Goal: Entertainment & Leisure: Browse casually

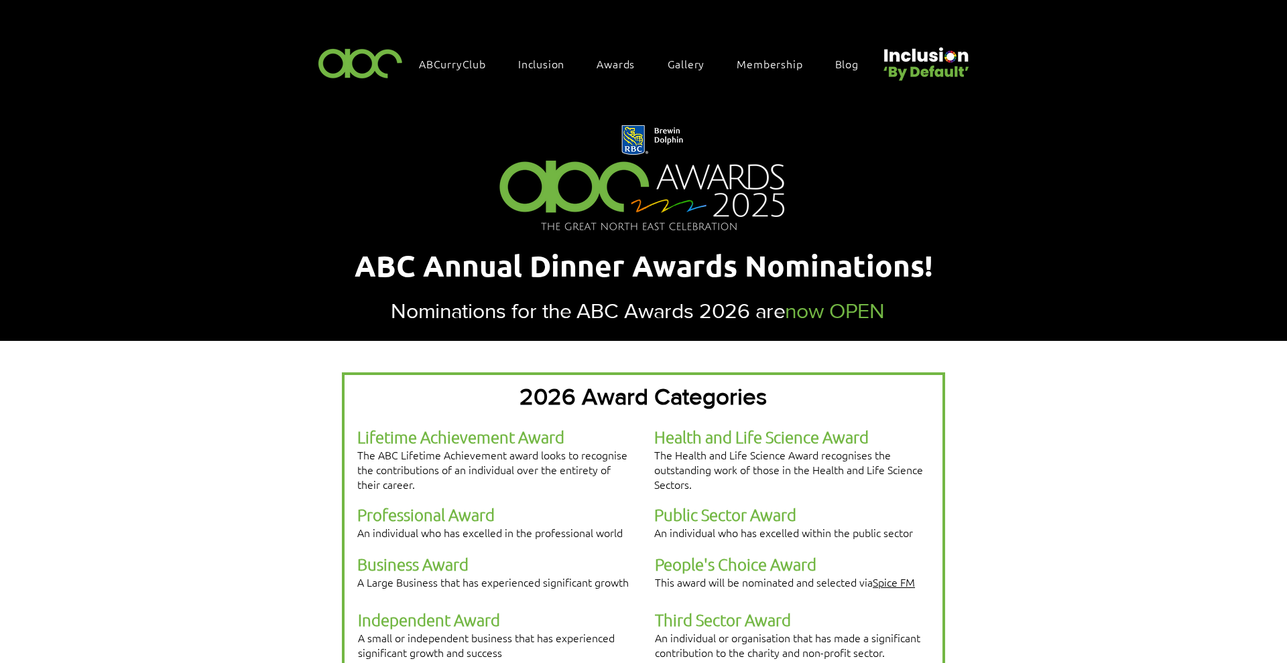
click at [698, 60] on span "Gallery" at bounding box center [686, 63] width 38 height 15
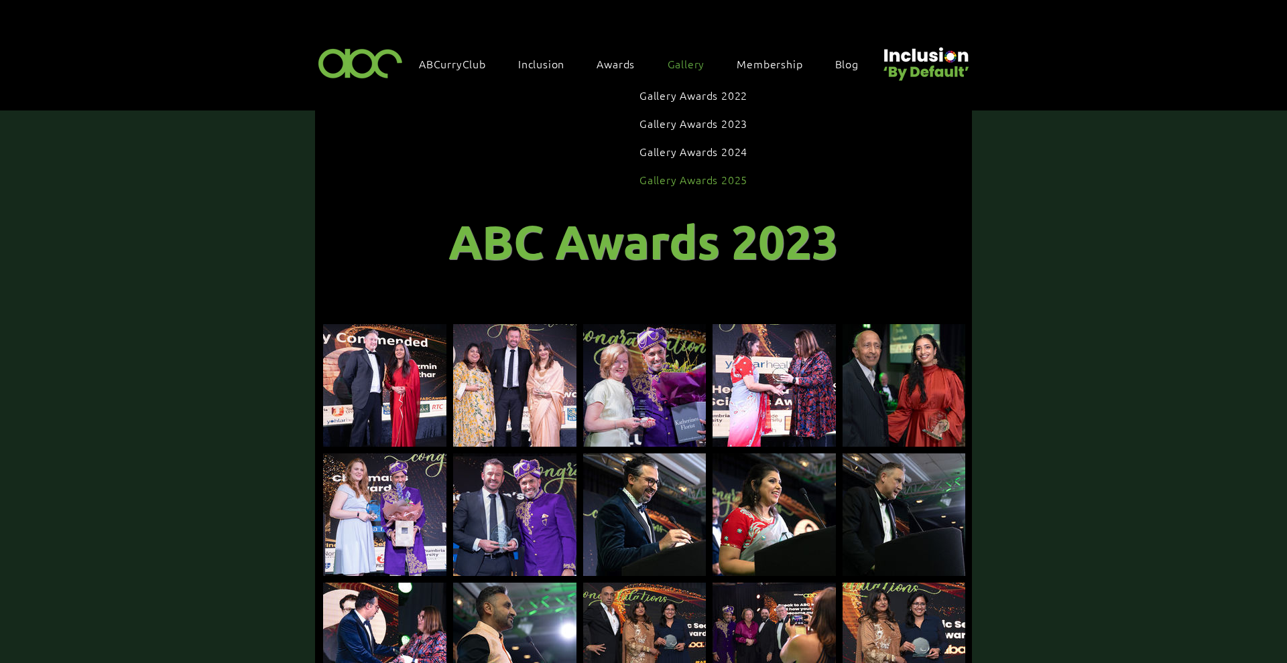
click at [718, 178] on link "Gallery Awards 2025" at bounding box center [693, 179] width 108 height 25
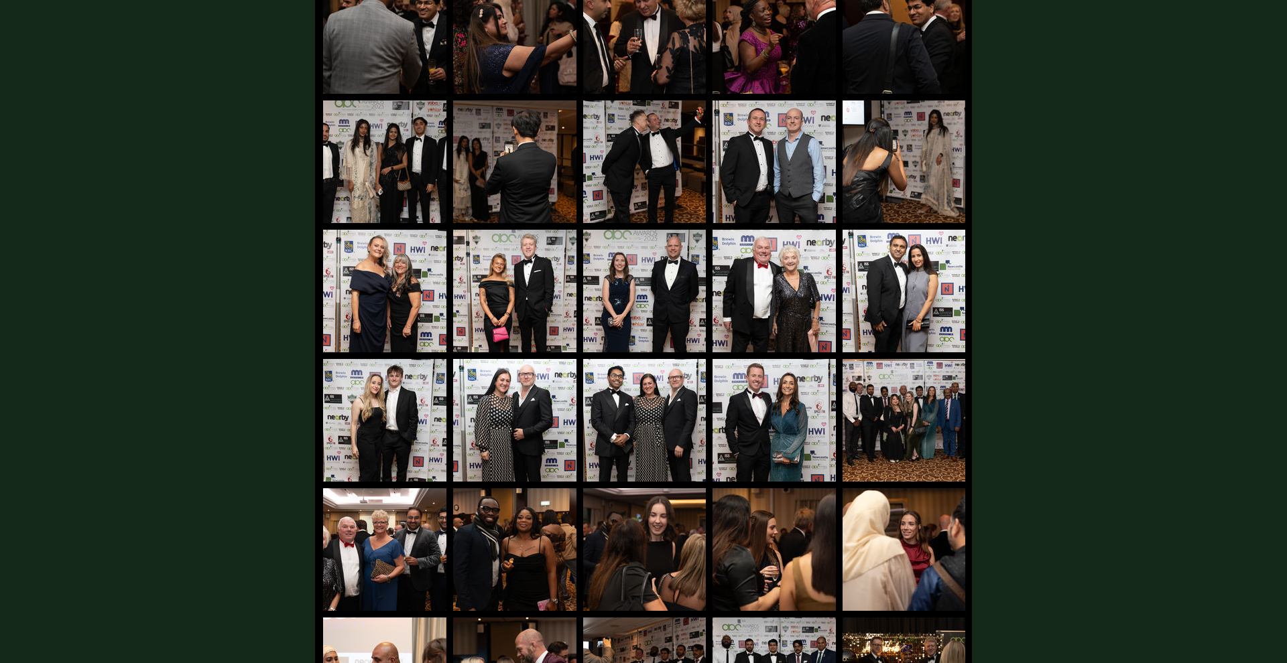
scroll to position [4593, 0]
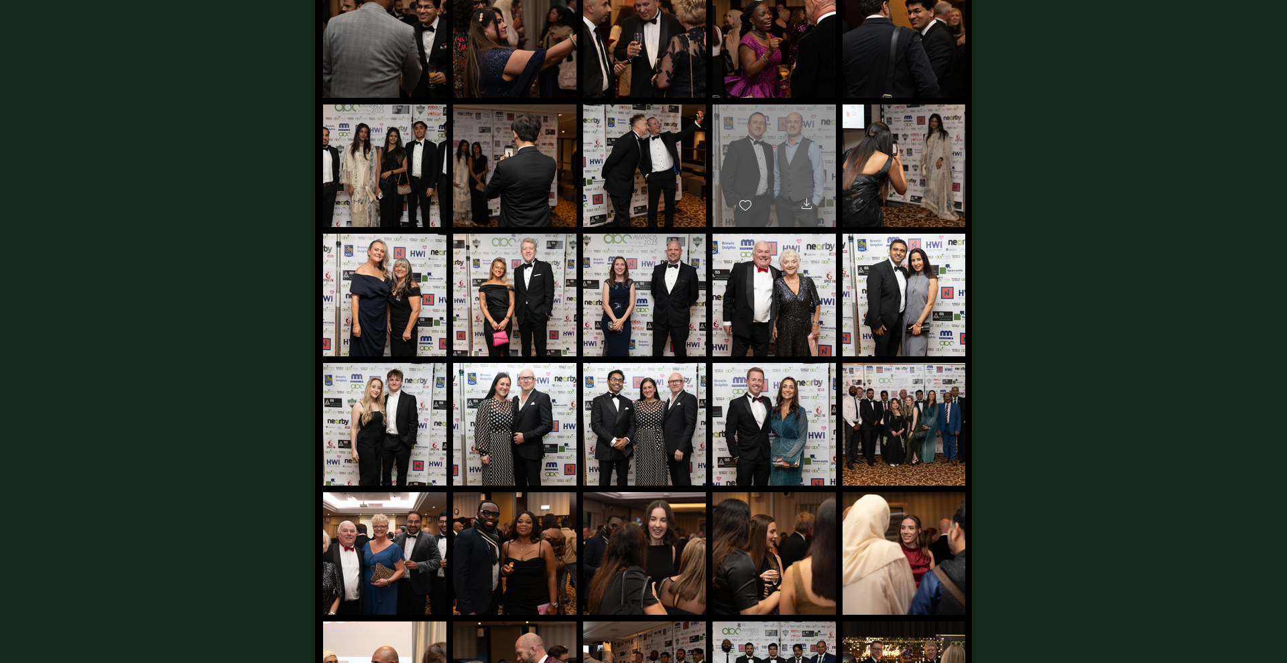
click at [745, 172] on div "main content" at bounding box center [773, 160] width 123 height 111
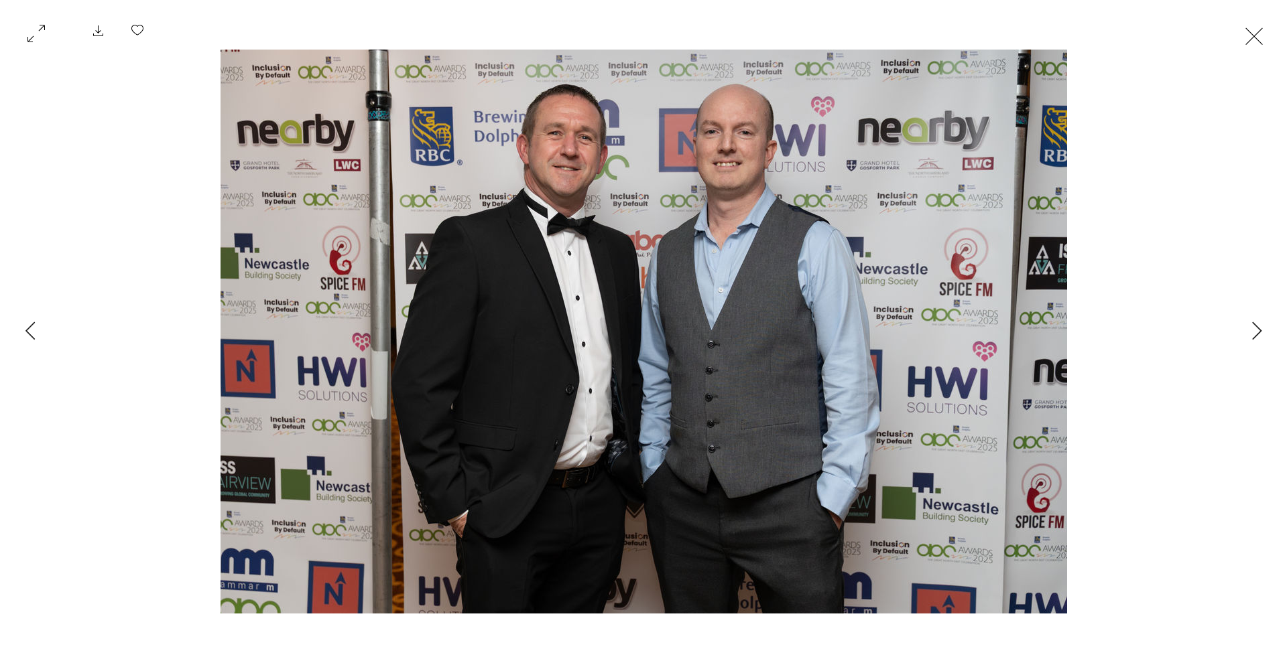
click at [90, 29] on icon "Download image to your device" at bounding box center [98, 31] width 16 height 16
click at [1267, 40] on button "Exit expand mode" at bounding box center [1253, 34] width 25 height 29
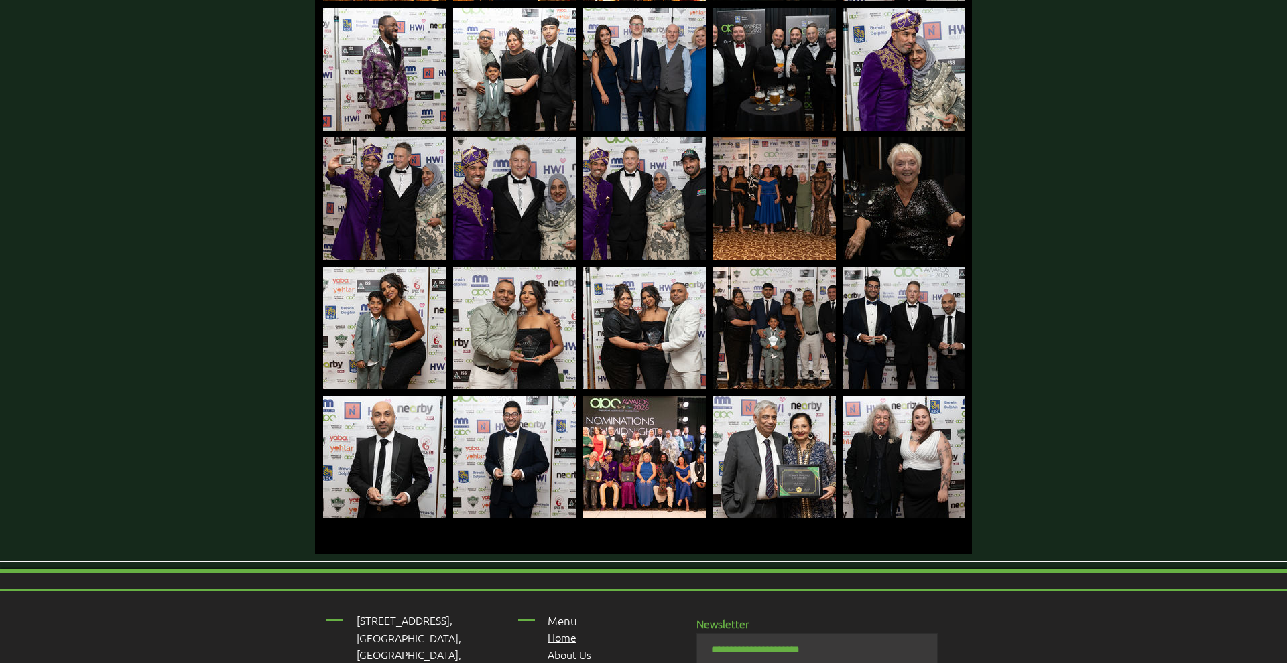
scroll to position [5352, 0]
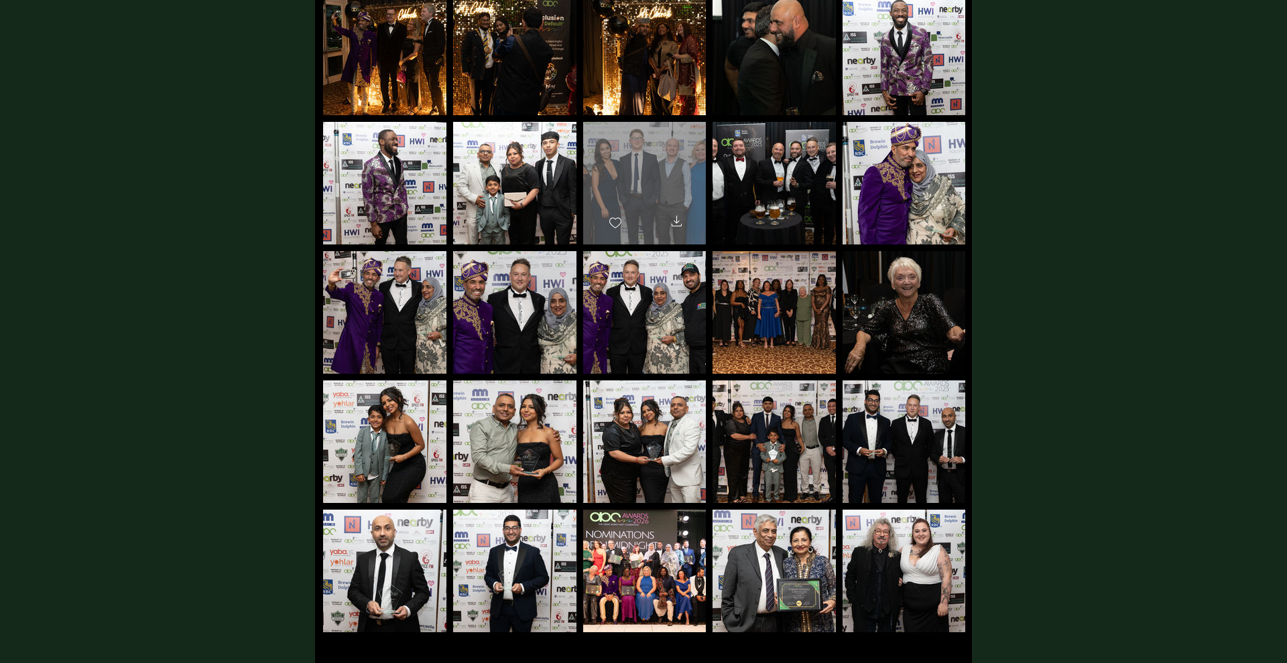
click at [657, 166] on div "main content" at bounding box center [644, 177] width 123 height 111
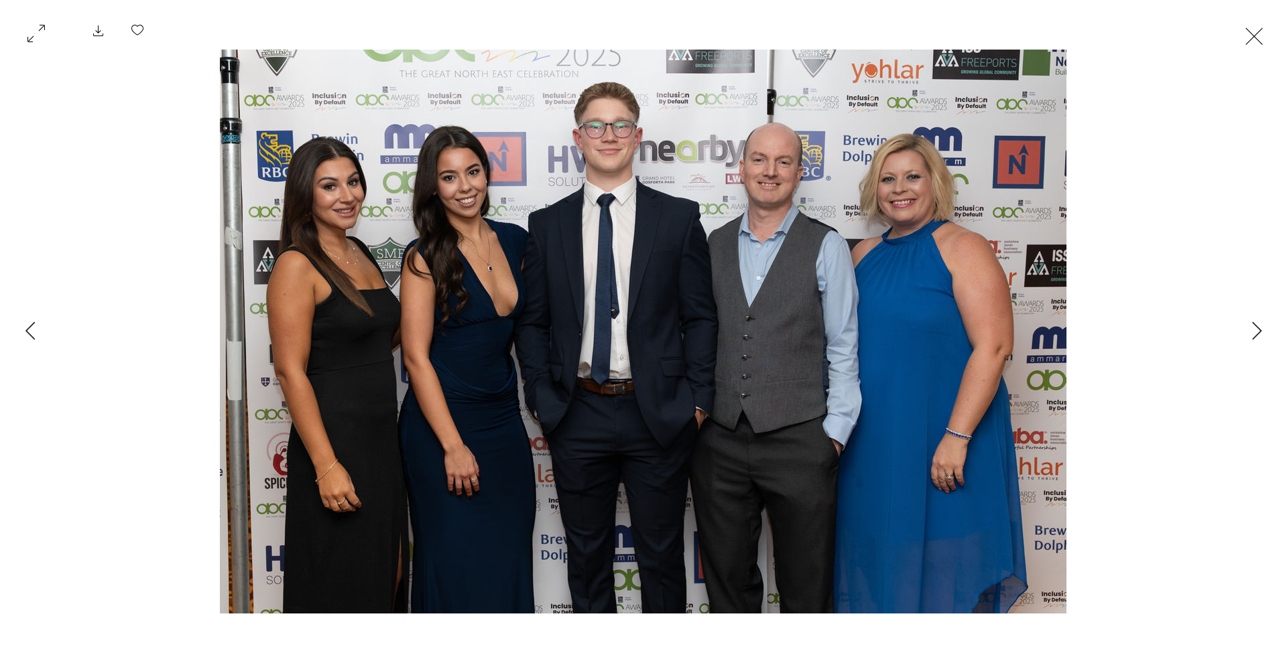
click at [1267, 33] on button "Exit expand mode" at bounding box center [1253, 34] width 25 height 29
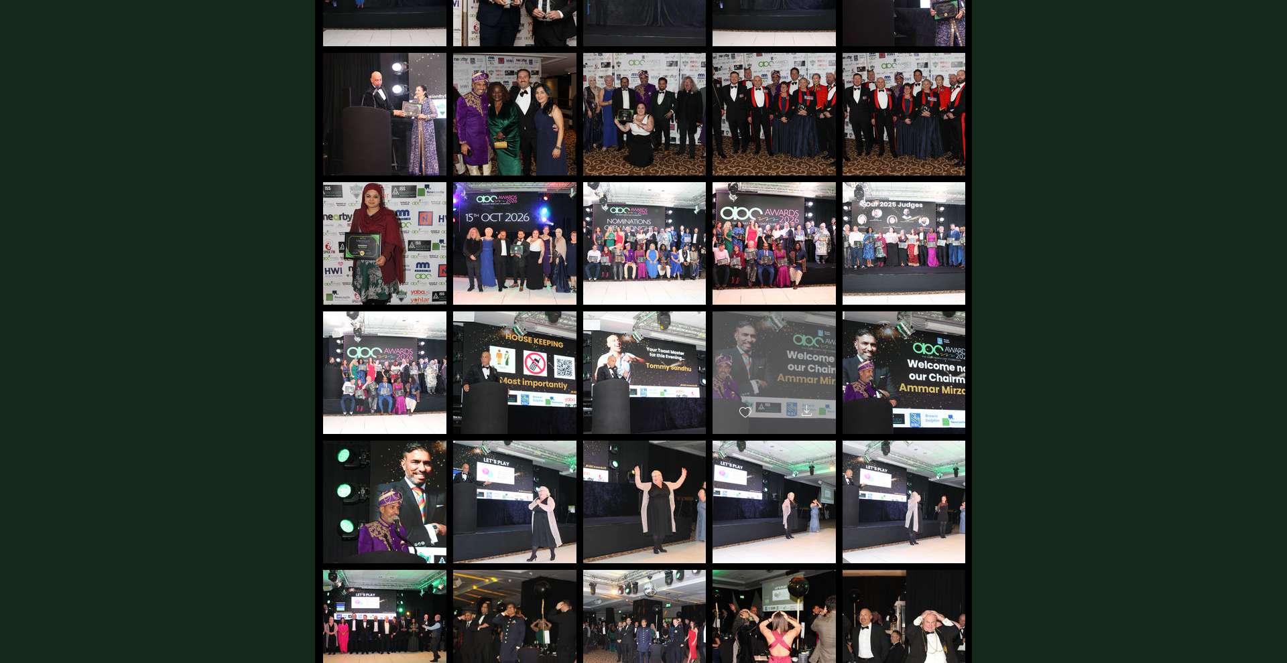
scroll to position [639, 0]
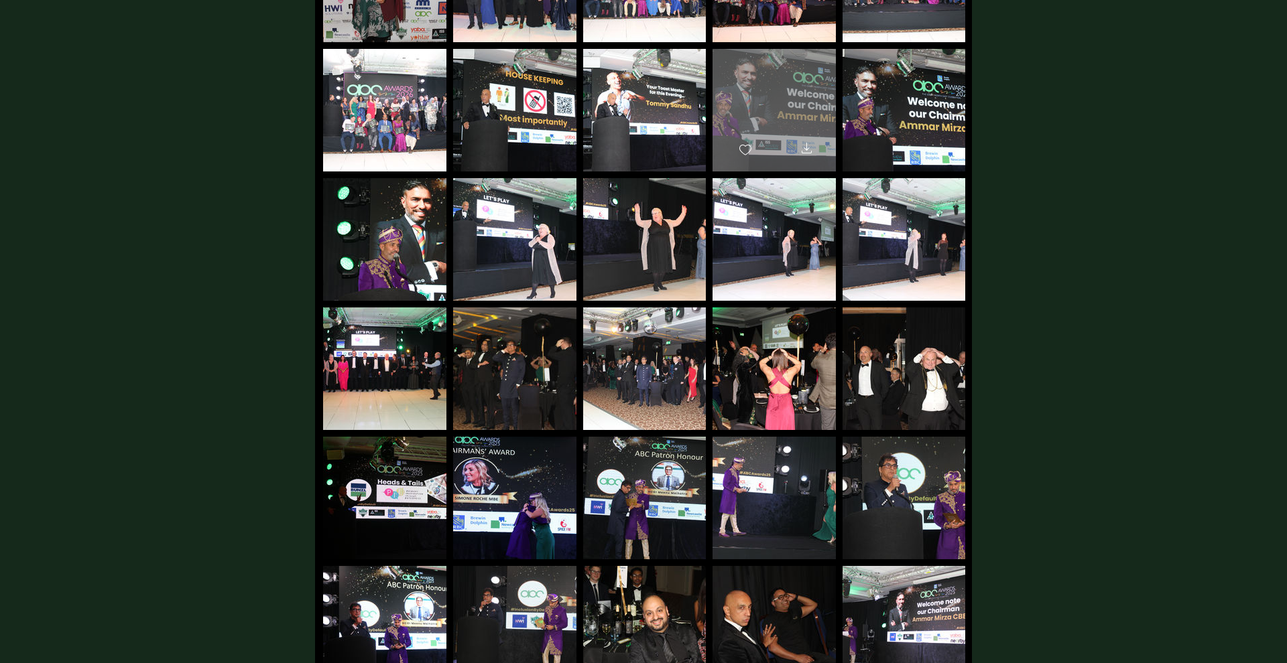
click at [761, 72] on div "main content" at bounding box center [773, 104] width 123 height 111
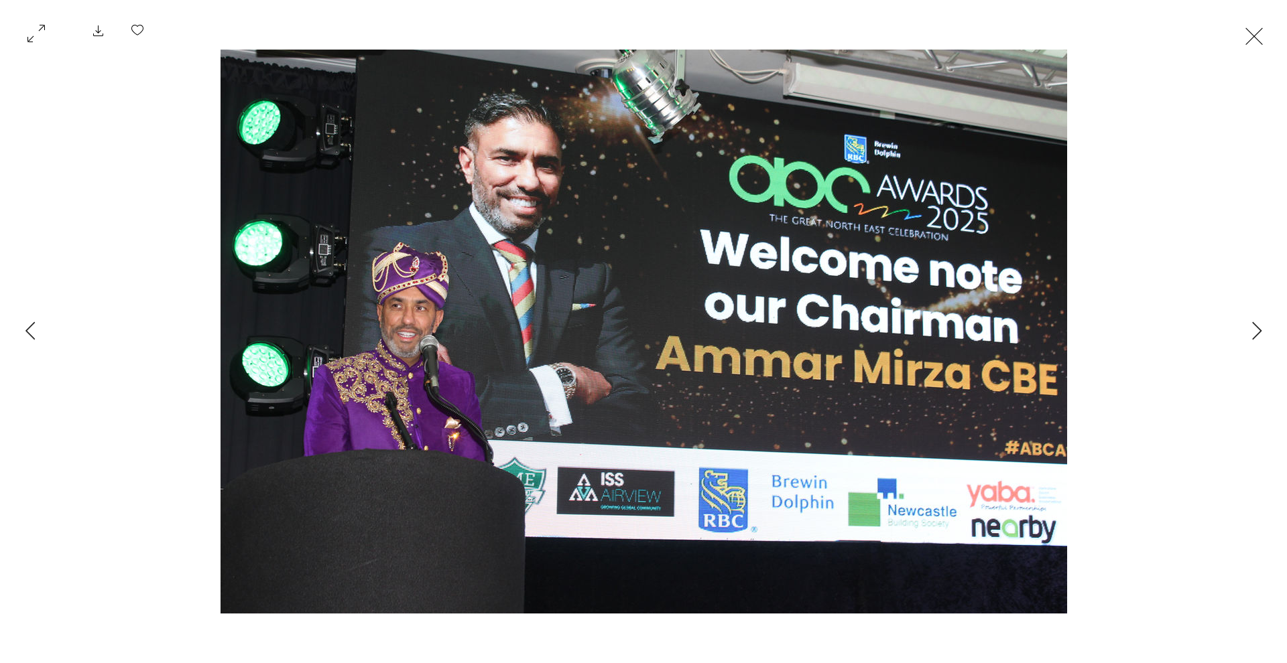
click at [1267, 26] on button "Exit expand mode" at bounding box center [1253, 34] width 25 height 29
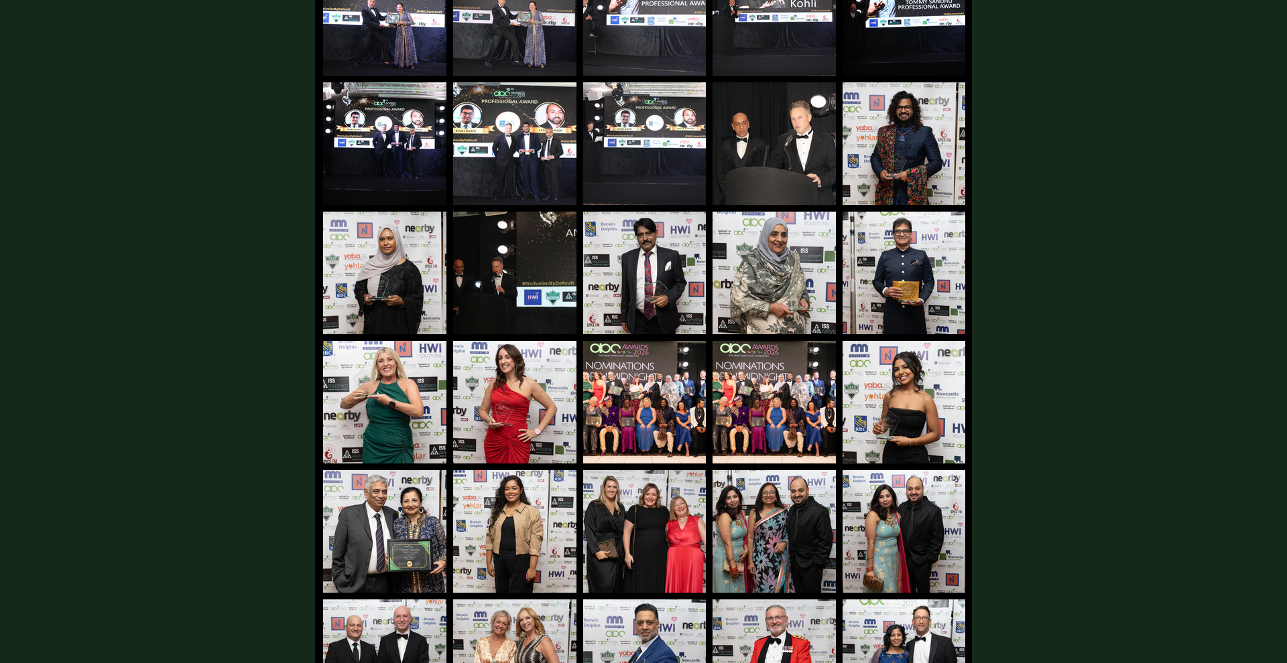
scroll to position [3554, 0]
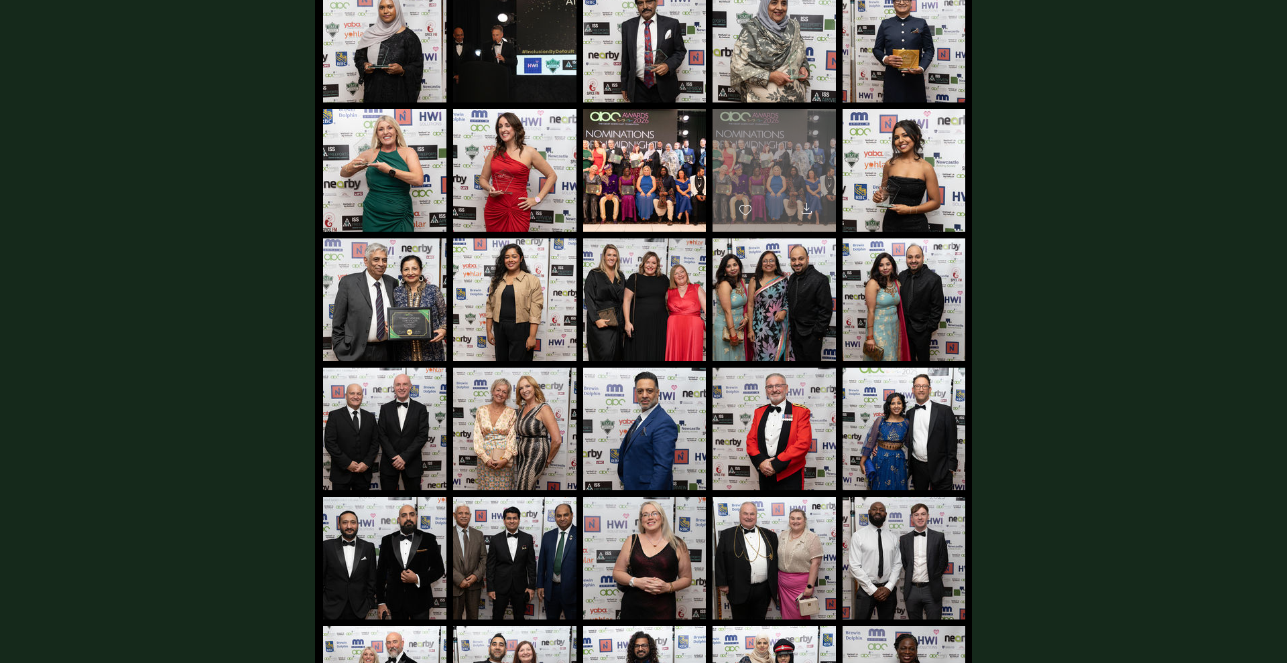
click at [801, 155] on div "main content" at bounding box center [773, 164] width 123 height 111
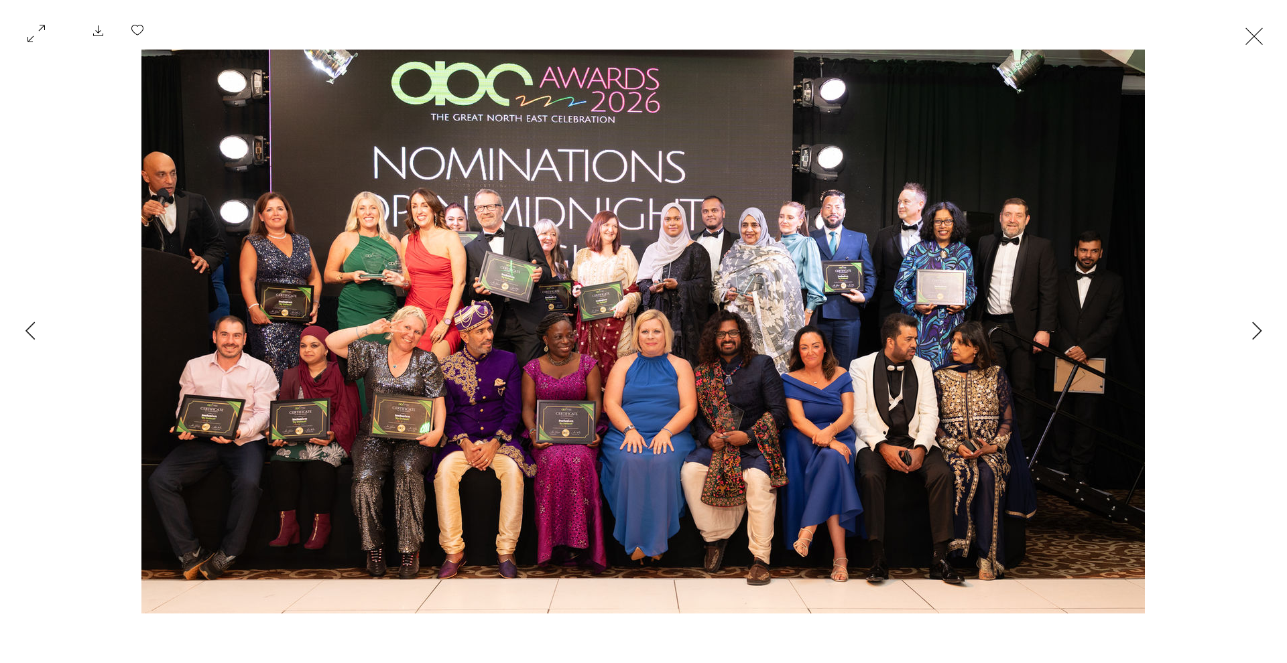
click at [1267, 40] on button "Exit expand mode" at bounding box center [1253, 34] width 25 height 29
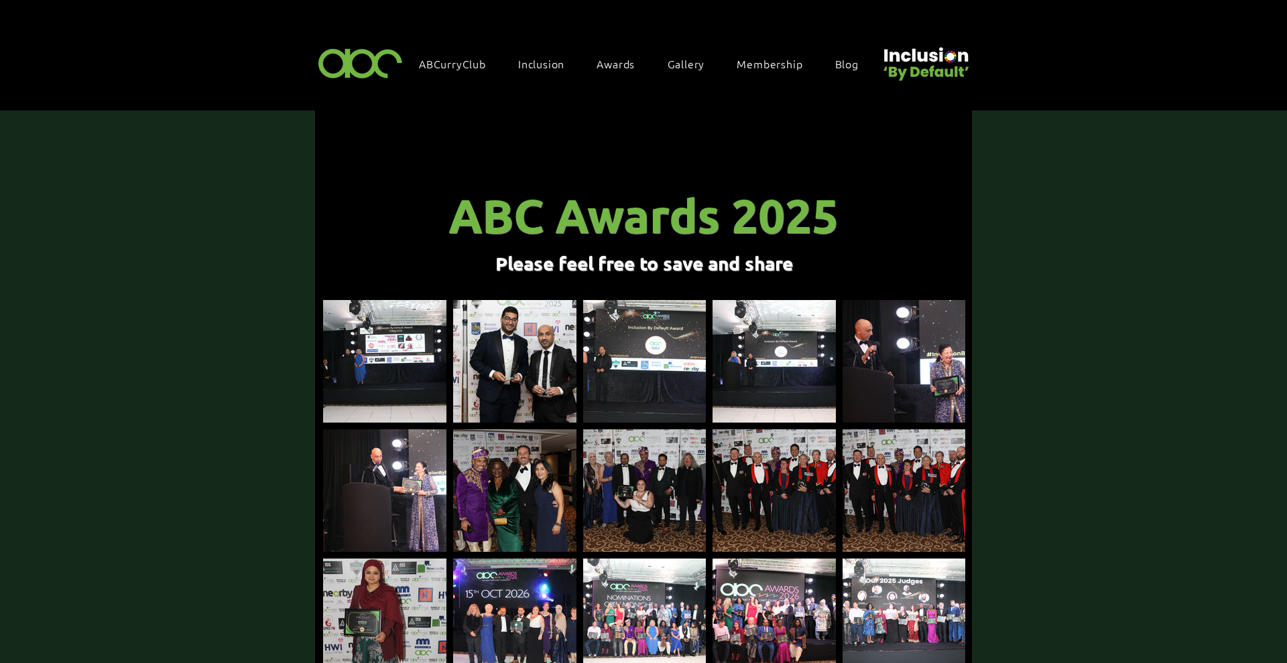
click at [698, 173] on span "Gallery Awards 2025" at bounding box center [693, 179] width 108 height 15
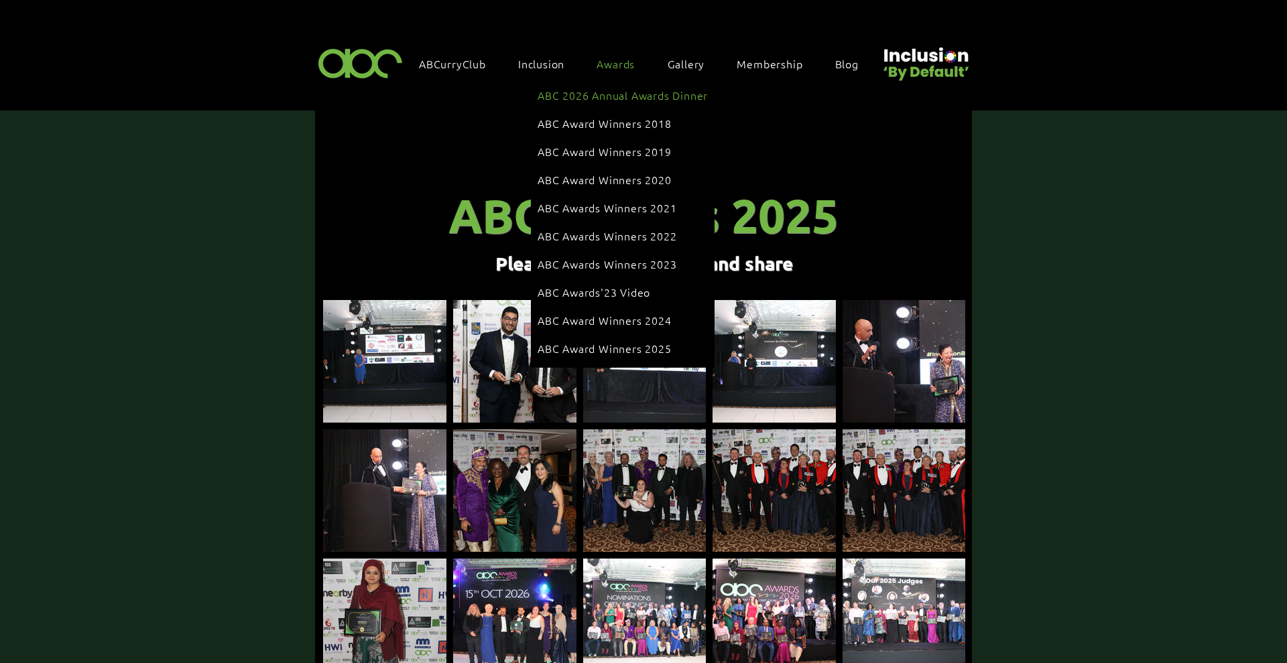
click at [616, 101] on link "ABC 2026 Annual Awards Dinner" at bounding box center [622, 94] width 170 height 25
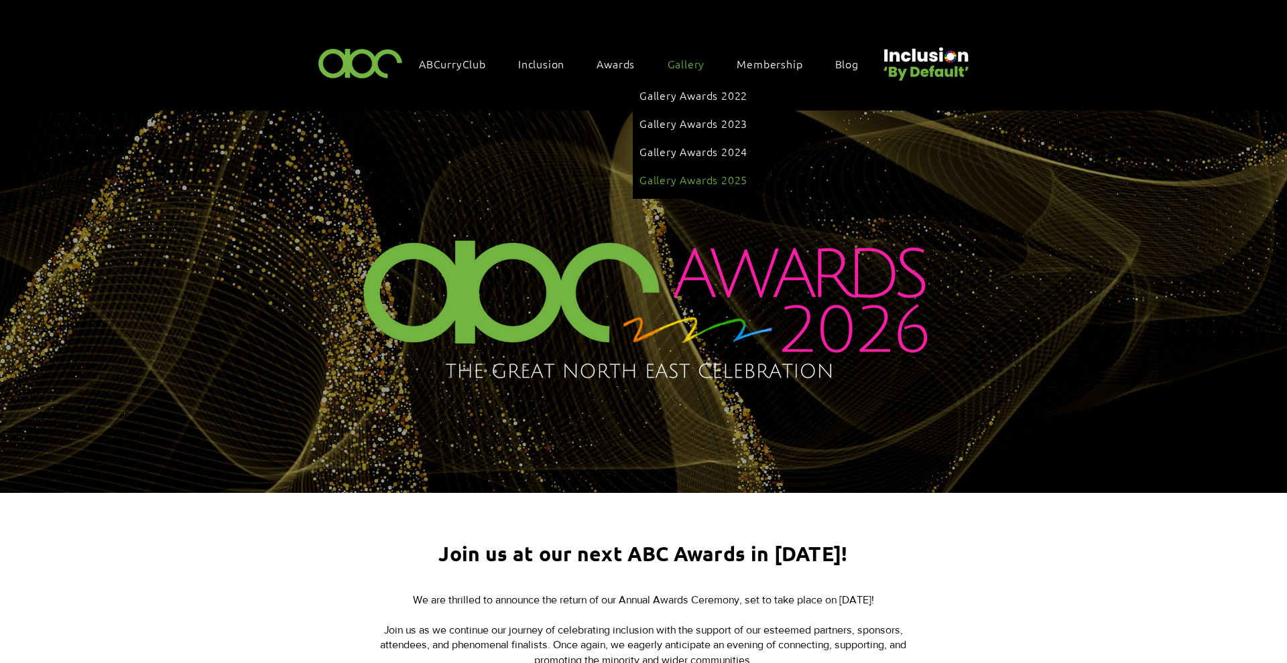
click at [698, 167] on link "Gallery Awards 2025" at bounding box center [693, 179] width 108 height 25
